Goal: Check status: Check status

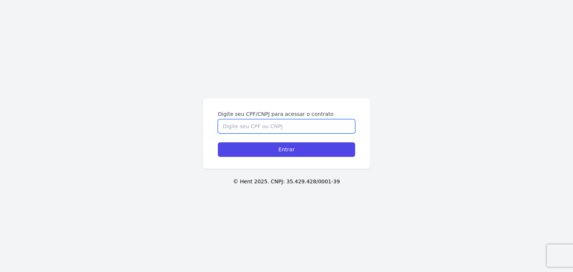
click at [318, 132] on input "Digite seu CPF/CNPJ para acessar o contrato" at bounding box center [286, 126] width 137 height 14
paste input "055.163.095-73"
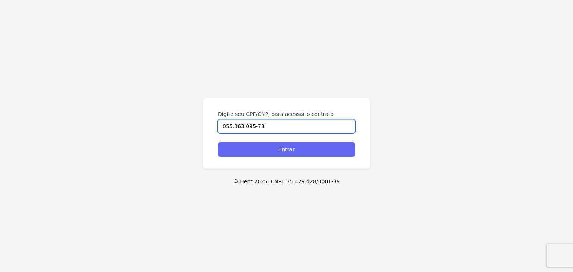
type input "055.163.095-73"
click at [317, 145] on input "Entrar" at bounding box center [286, 150] width 137 height 15
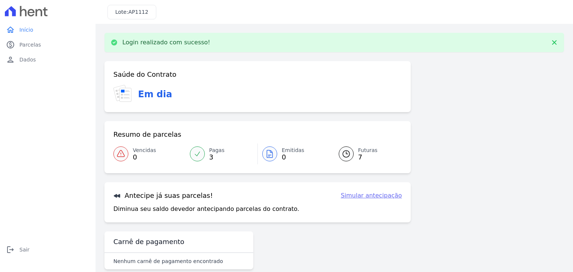
click at [269, 150] on icon at bounding box center [269, 154] width 9 height 9
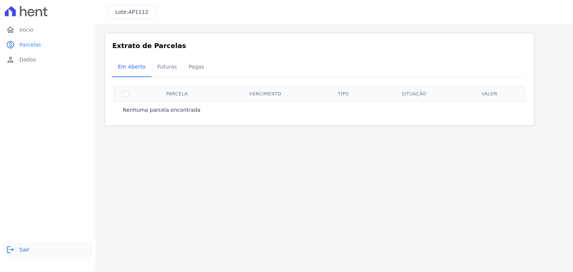
click at [20, 247] on span "Sair" at bounding box center [24, 249] width 10 height 7
